Goal: Check status: Check status

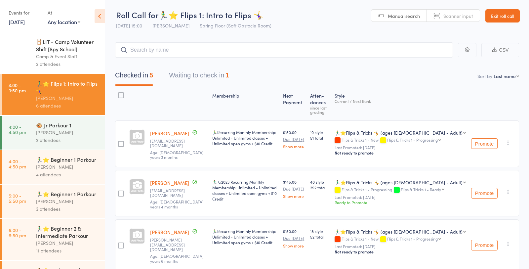
click at [69, 131] on div "[PERSON_NAME]" at bounding box center [67, 133] width 63 height 8
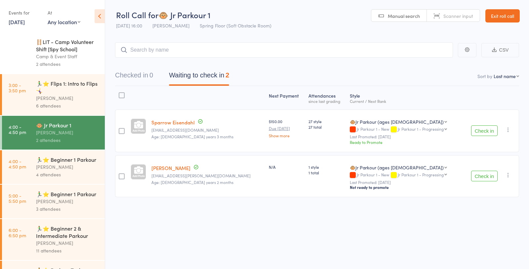
click at [77, 176] on div "4 attendees" at bounding box center [67, 175] width 63 height 8
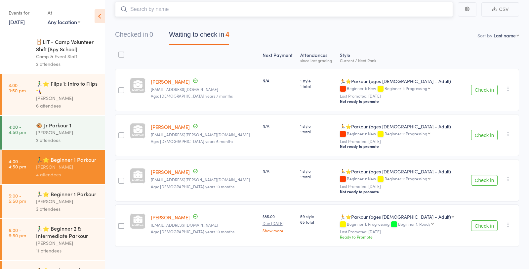
scroll to position [47, 0]
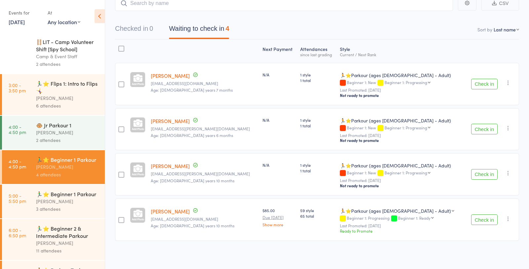
click at [69, 208] on div "3 attendees" at bounding box center [67, 209] width 63 height 8
